Goal: Find specific page/section: Find specific page/section

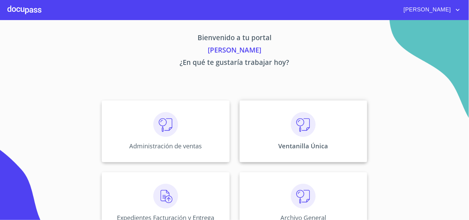
click at [304, 144] on p "Ventanilla Única" at bounding box center [303, 146] width 50 height 8
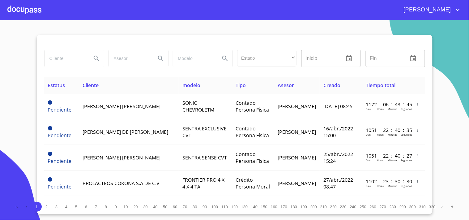
click at [64, 60] on input "search" at bounding box center [65, 58] width 42 height 17
type input "P"
type input "PRODUCTOS LACTEOS"
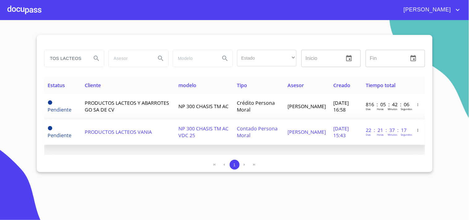
scroll to position [0, 0]
click at [310, 134] on td "[PERSON_NAME]" at bounding box center [307, 132] width 46 height 26
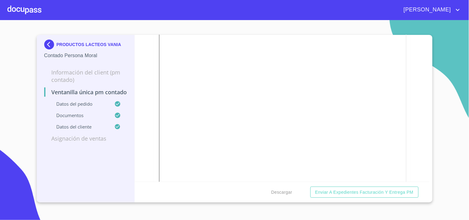
scroll to position [1180, 0]
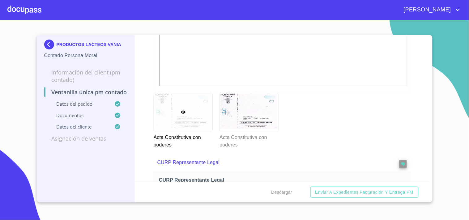
click at [193, 125] on div at bounding box center [183, 111] width 59 height 37
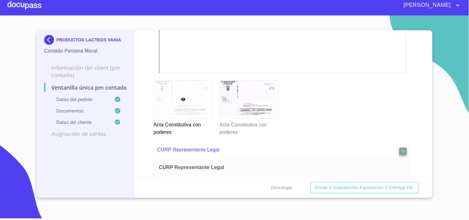
scroll to position [1195, 0]
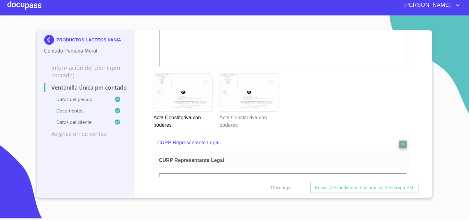
click at [242, 100] on div at bounding box center [249, 92] width 59 height 37
